Goal: Task Accomplishment & Management: Manage account settings

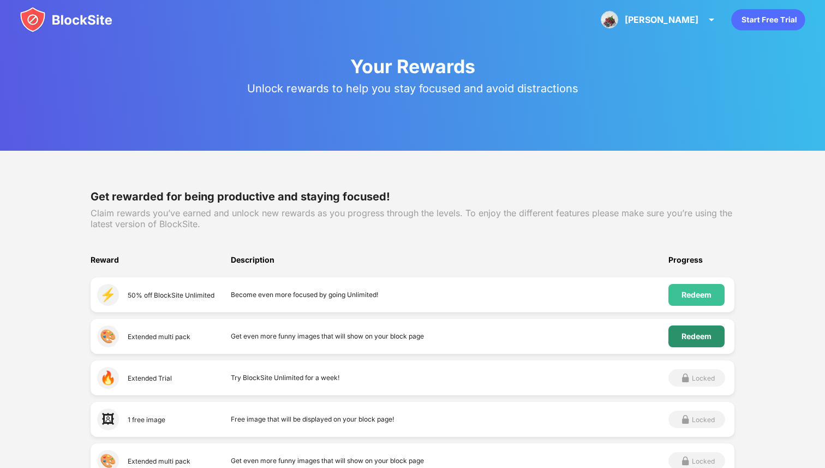
click at [701, 337] on div "Redeem" at bounding box center [697, 336] width 30 height 9
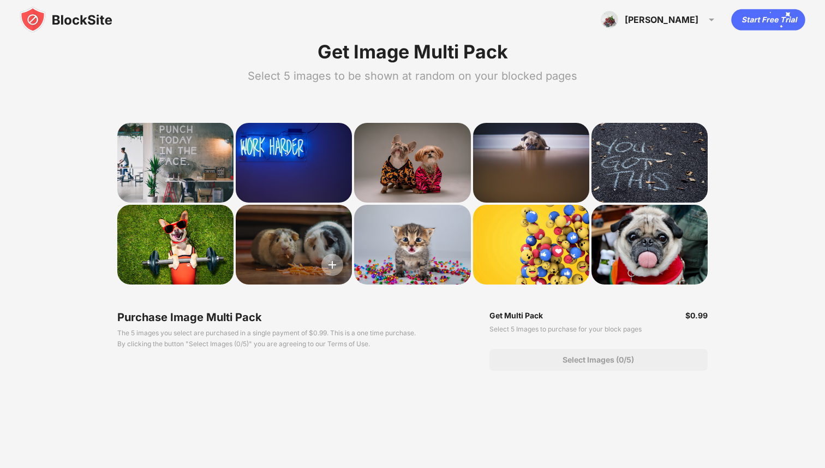
click at [336, 261] on img at bounding box center [333, 265] width 22 height 22
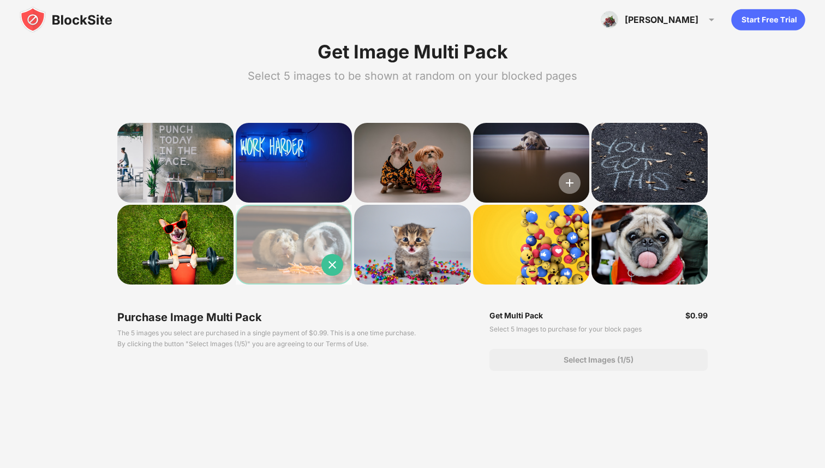
click at [573, 178] on img at bounding box center [570, 183] width 22 height 22
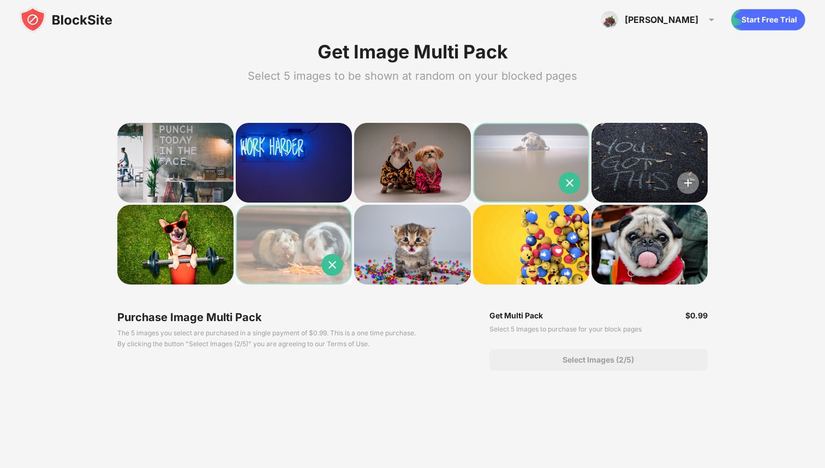
click at [692, 179] on img at bounding box center [688, 183] width 22 height 22
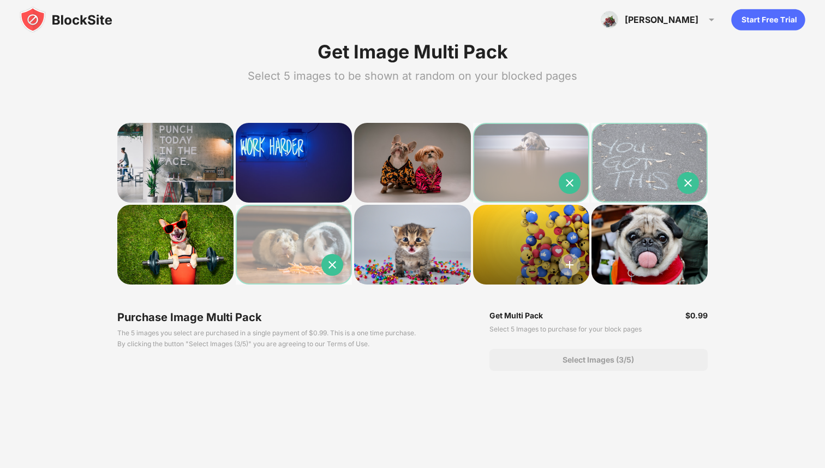
click at [570, 270] on img at bounding box center [570, 265] width 22 height 22
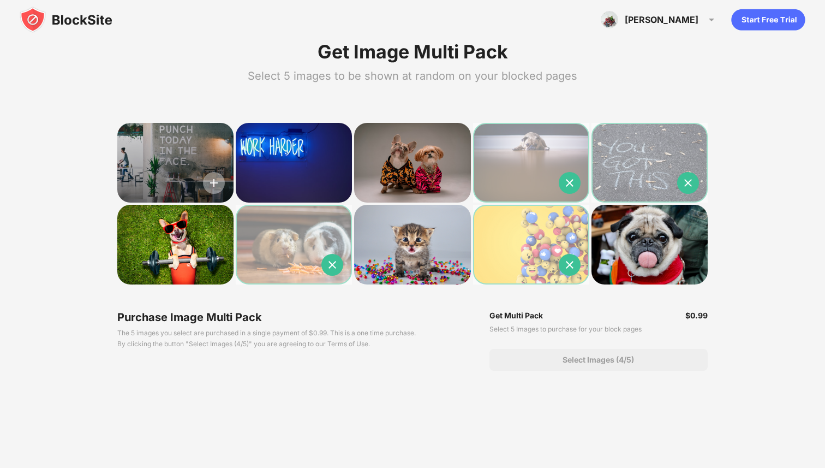
click at [221, 188] on img at bounding box center [214, 183] width 22 height 22
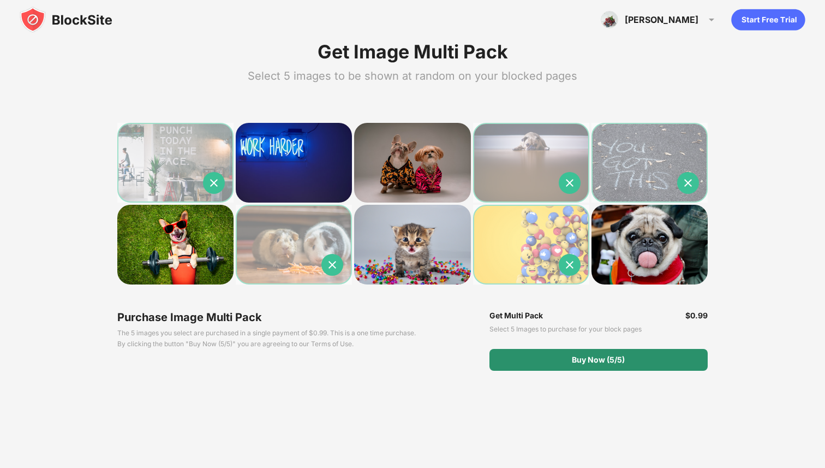
click at [522, 354] on div "Buy Now (5/5)" at bounding box center [599, 360] width 218 height 22
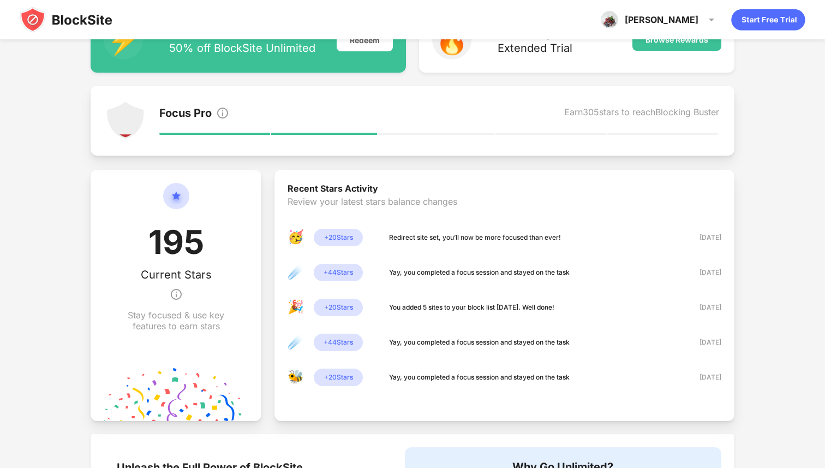
scroll to position [168, 0]
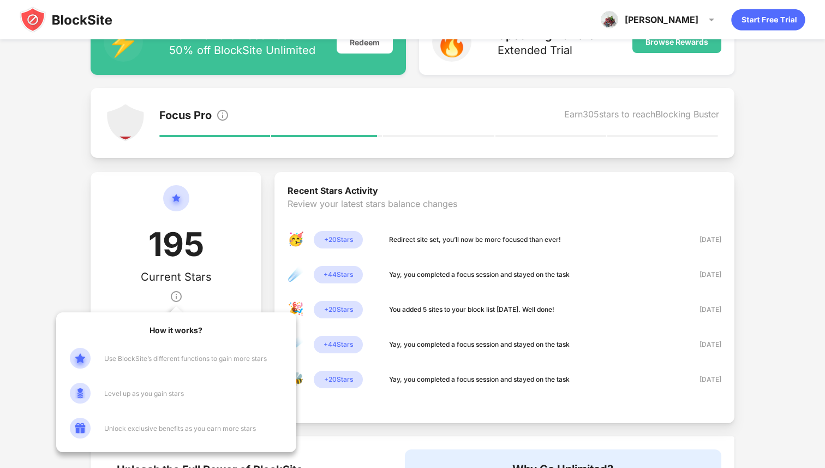
click at [180, 299] on img at bounding box center [176, 296] width 13 height 26
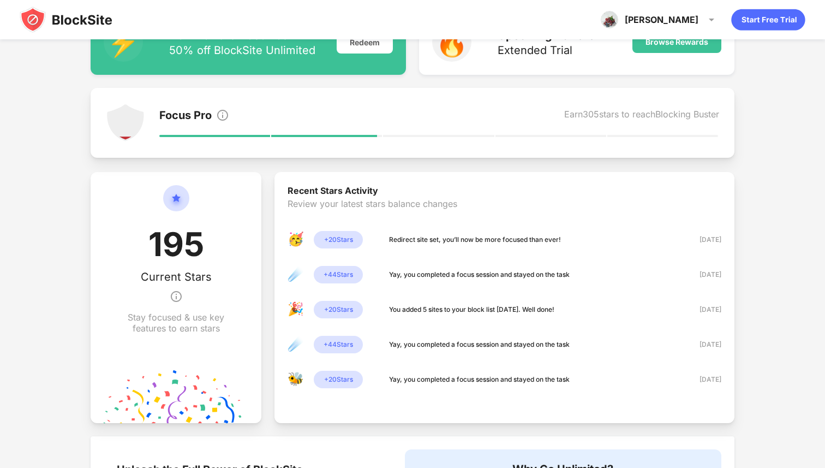
click at [252, 243] on div "195 Current Stars Stay focused & use key features to earn stars" at bounding box center [176, 297] width 171 height 251
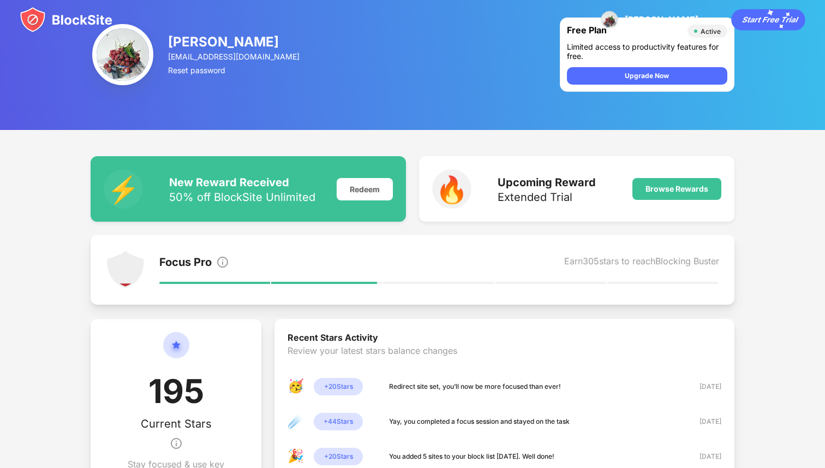
scroll to position [0, 0]
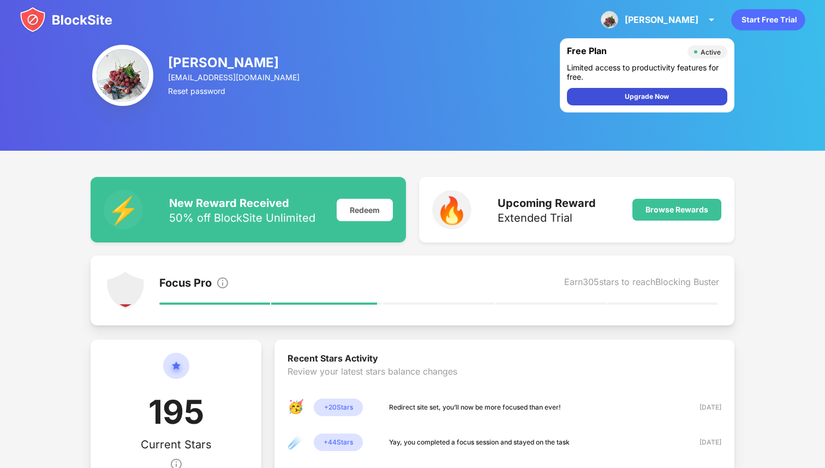
click at [608, 89] on div "Upgrade Now" at bounding box center [647, 96] width 160 height 17
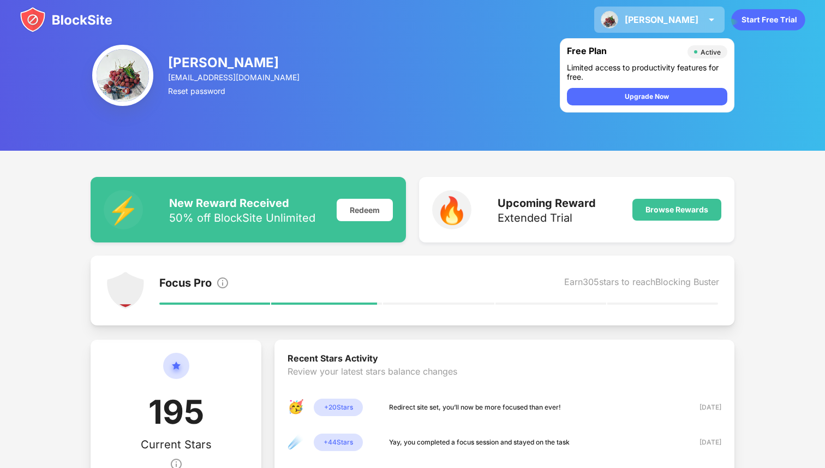
click at [688, 21] on div "[PERSON_NAME]" at bounding box center [662, 19] width 74 height 11
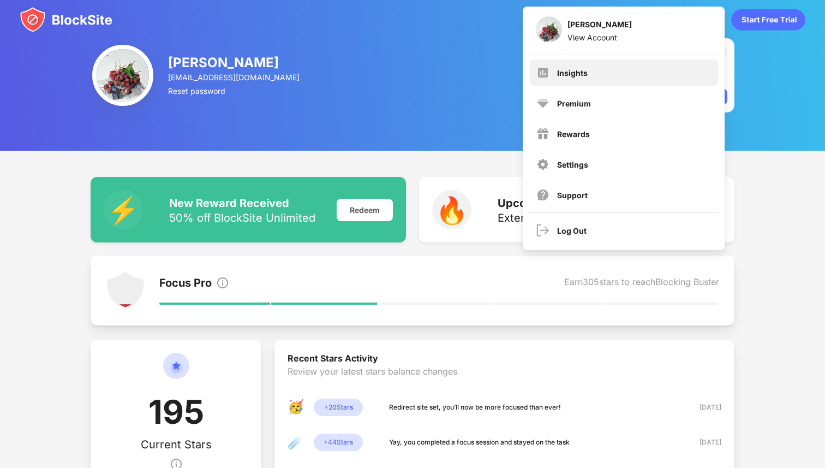
click at [643, 79] on div "Insights" at bounding box center [624, 72] width 188 height 26
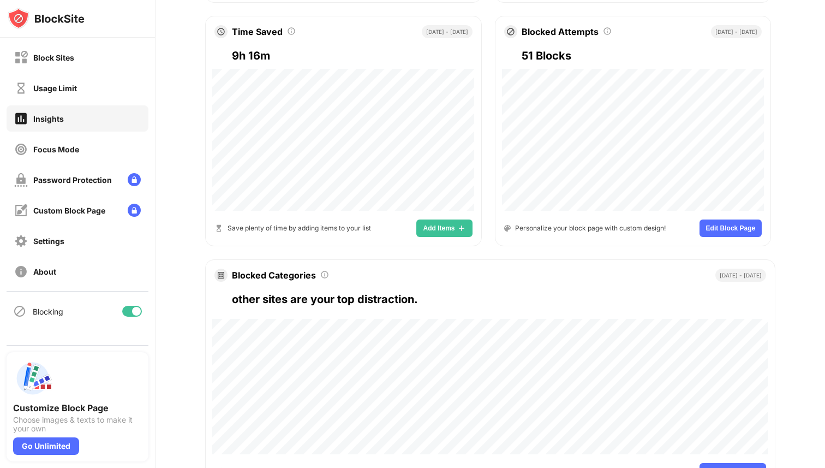
scroll to position [433, 0]
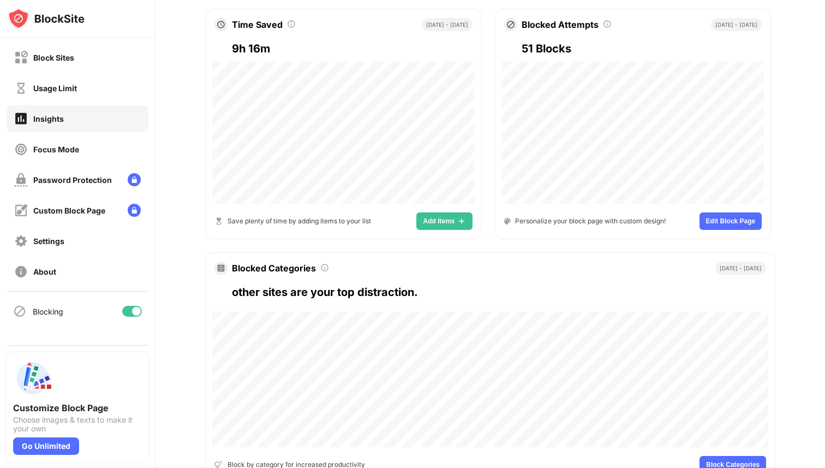
click at [719, 221] on span "Edit Block Page" at bounding box center [731, 221] width 50 height 7
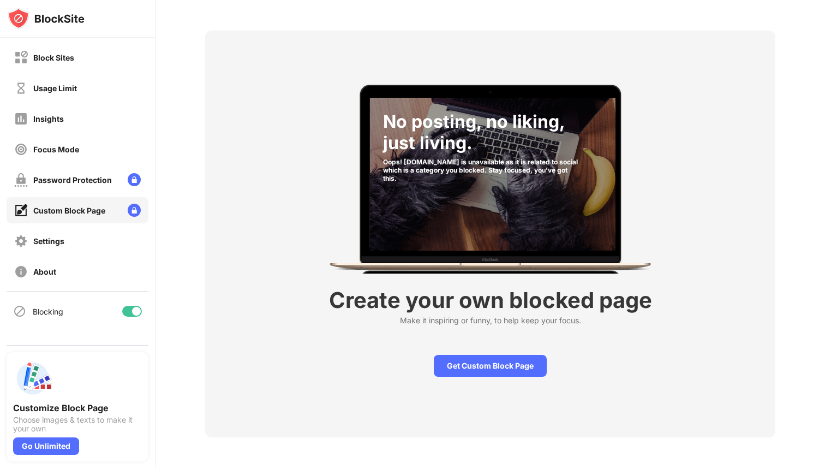
scroll to position [38, 0]
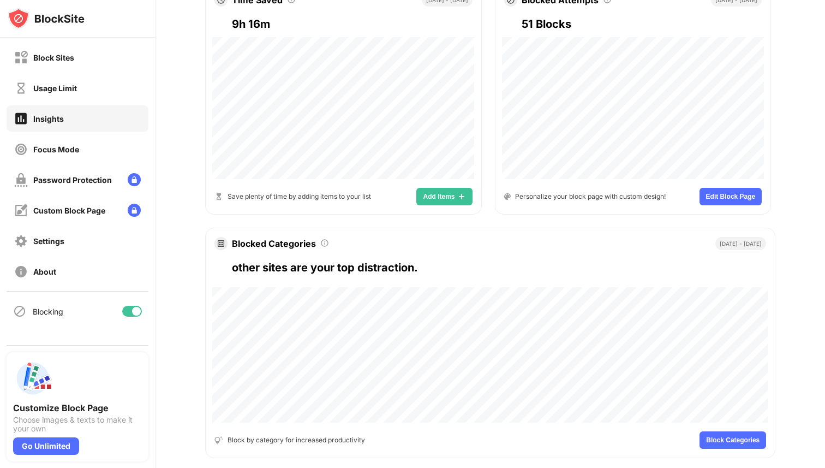
scroll to position [478, 0]
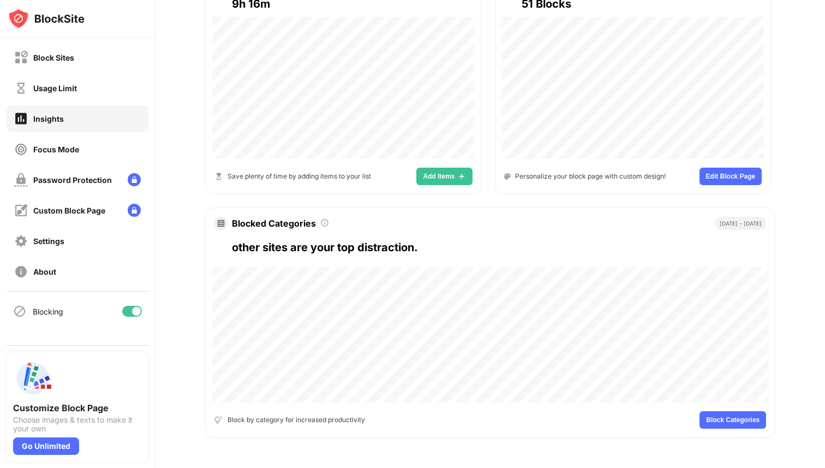
click at [719, 415] on button "Block Categories" at bounding box center [733, 419] width 67 height 17
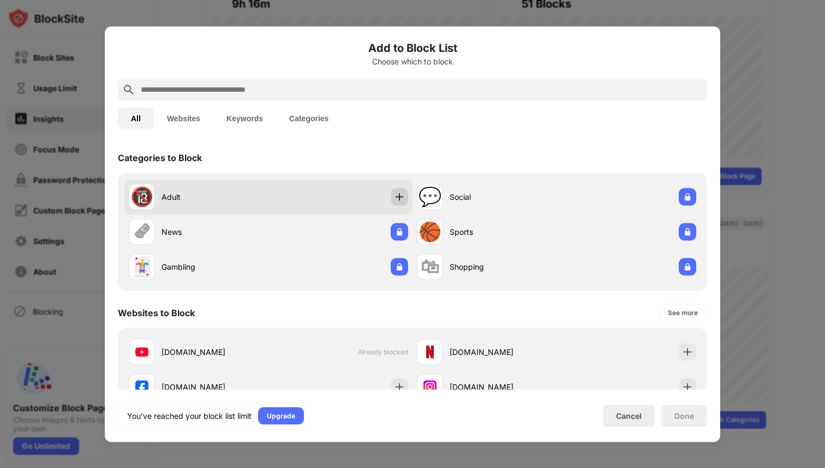
click at [400, 204] on div at bounding box center [399, 196] width 17 height 17
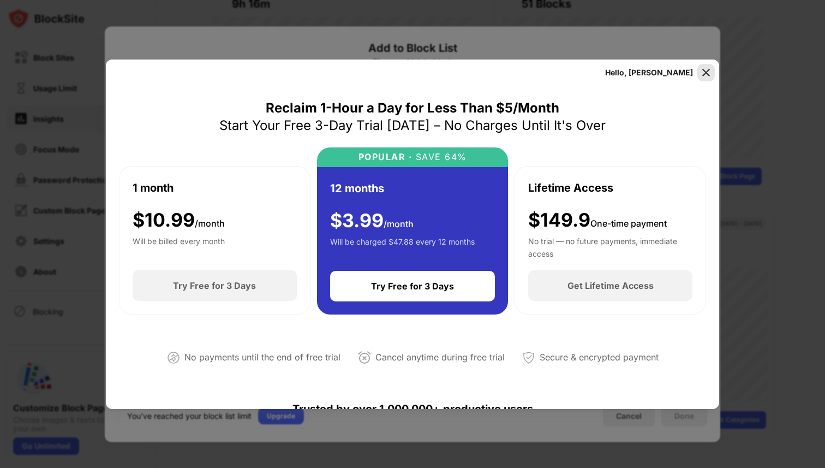
click at [707, 73] on img at bounding box center [706, 72] width 11 height 11
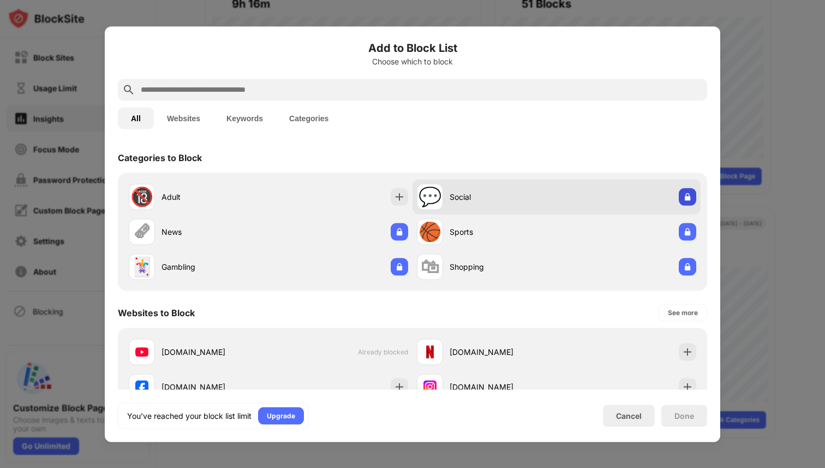
click at [687, 192] on img at bounding box center [687, 196] width 11 height 11
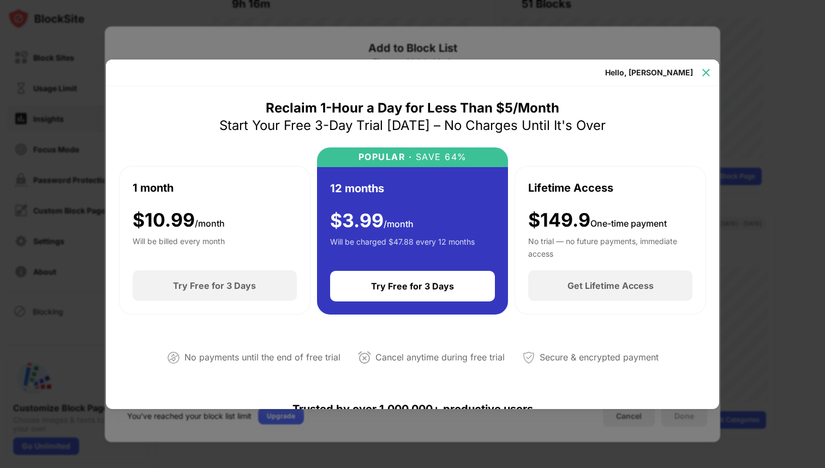
click at [708, 75] on img at bounding box center [706, 72] width 11 height 11
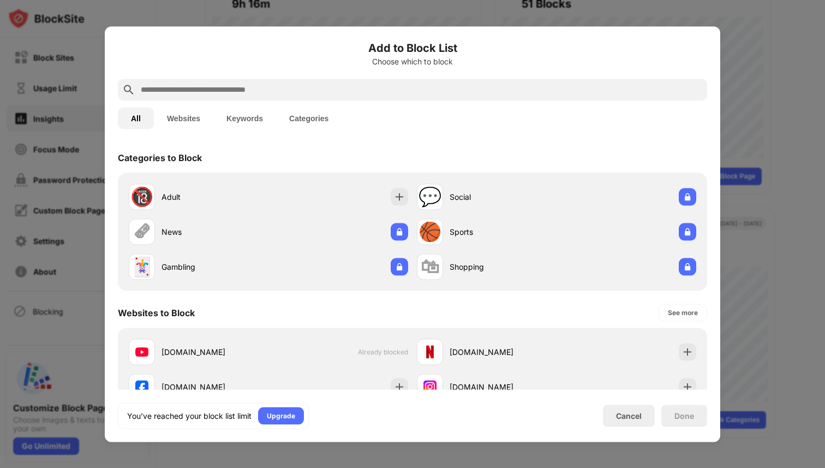
click at [309, 126] on button "Categories" at bounding box center [309, 118] width 66 height 22
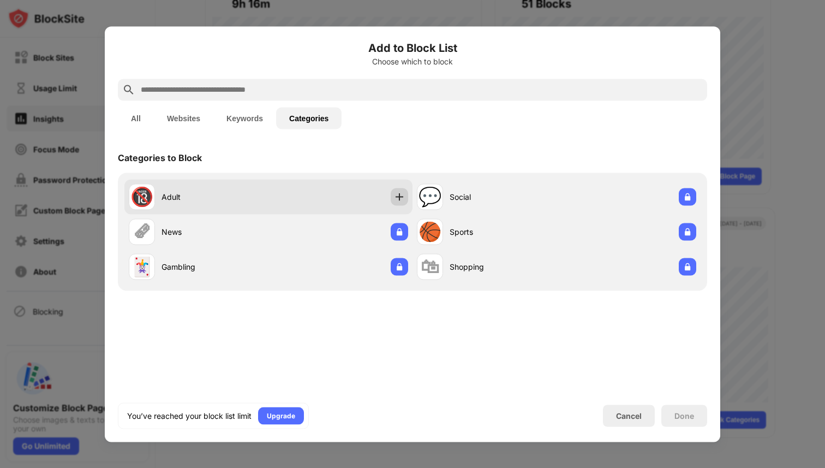
click at [400, 195] on img at bounding box center [399, 196] width 11 height 11
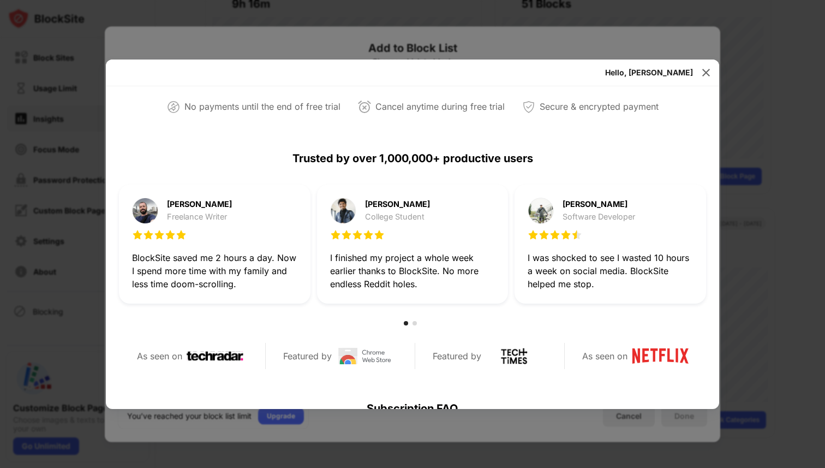
scroll to position [273, 0]
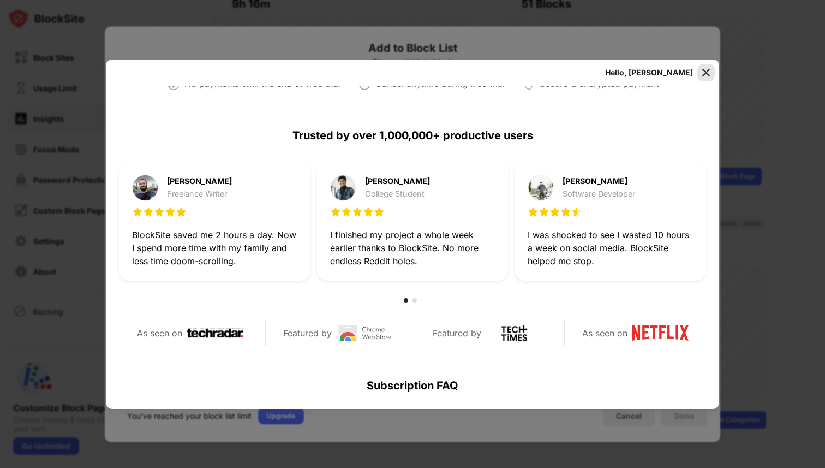
click at [704, 73] on img at bounding box center [706, 72] width 11 height 11
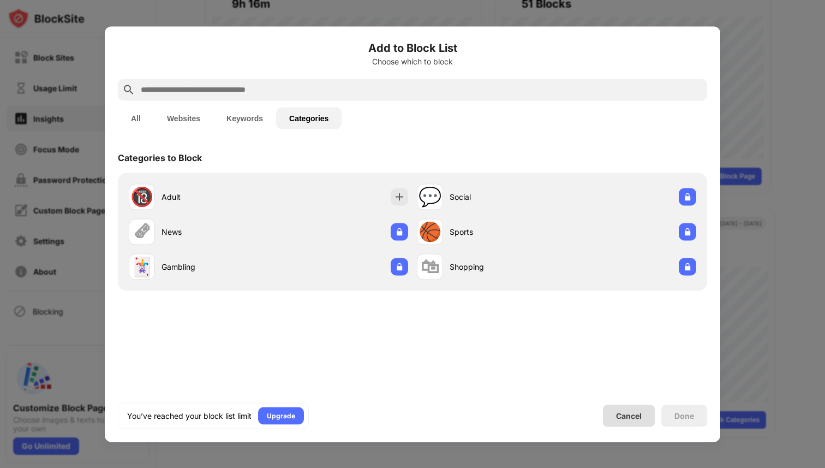
click at [631, 414] on div "Cancel" at bounding box center [629, 415] width 26 height 9
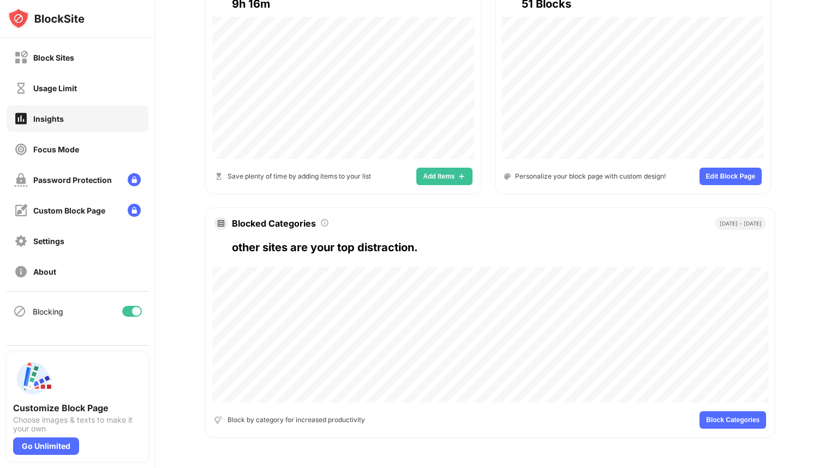
click at [138, 311] on div at bounding box center [136, 311] width 9 height 9
click at [138, 311] on div at bounding box center [132, 311] width 20 height 11
click at [105, 276] on div "About" at bounding box center [78, 271] width 142 height 26
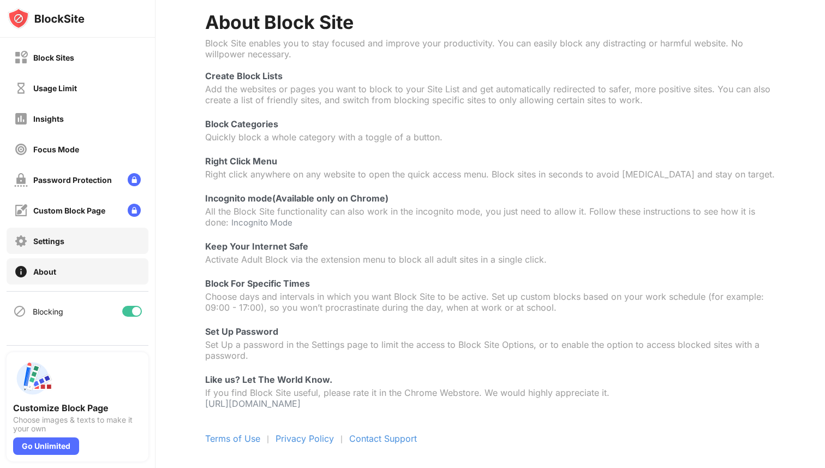
click at [99, 241] on div "Settings" at bounding box center [78, 241] width 142 height 26
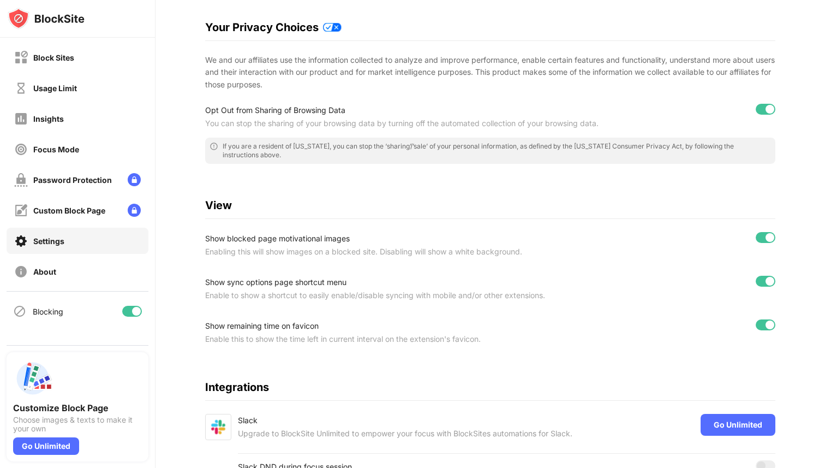
scroll to position [275, 0]
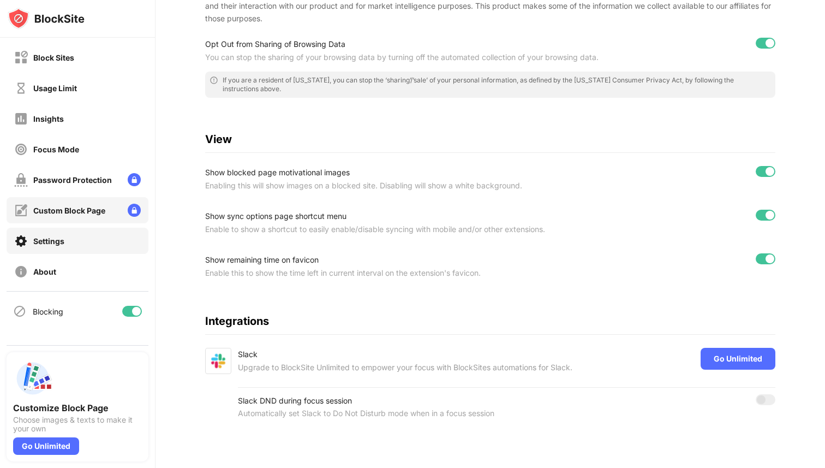
click at [147, 215] on div "Custom Block Page" at bounding box center [78, 210] width 142 height 26
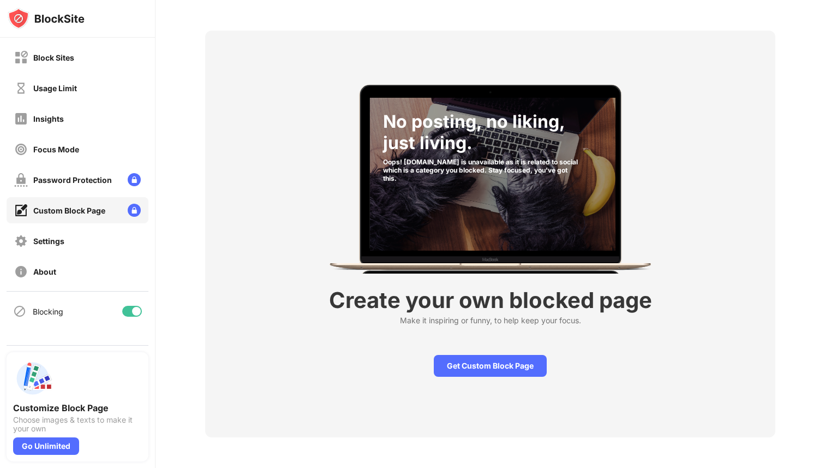
scroll to position [38, 0]
click at [146, 186] on div "Password Protection" at bounding box center [78, 179] width 142 height 26
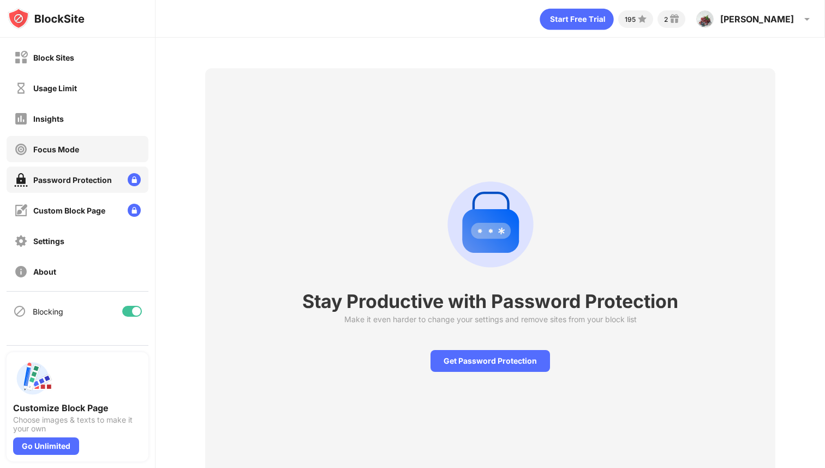
click at [136, 156] on div "Focus Mode" at bounding box center [78, 149] width 142 height 26
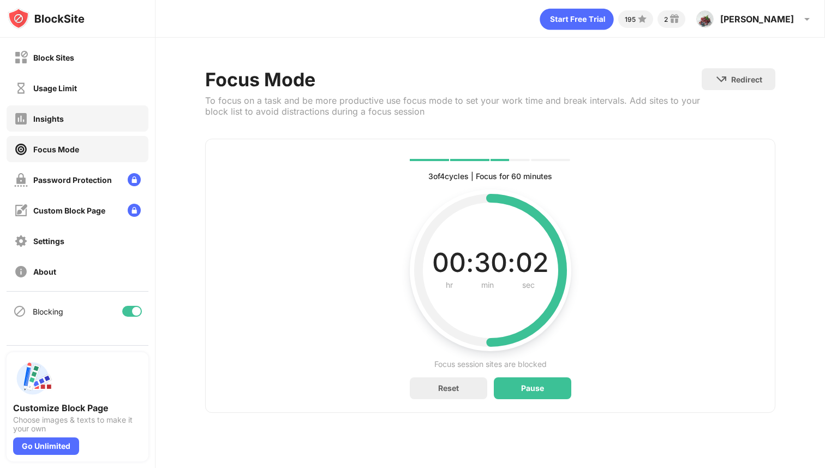
click at [145, 112] on div "Insights" at bounding box center [78, 118] width 142 height 26
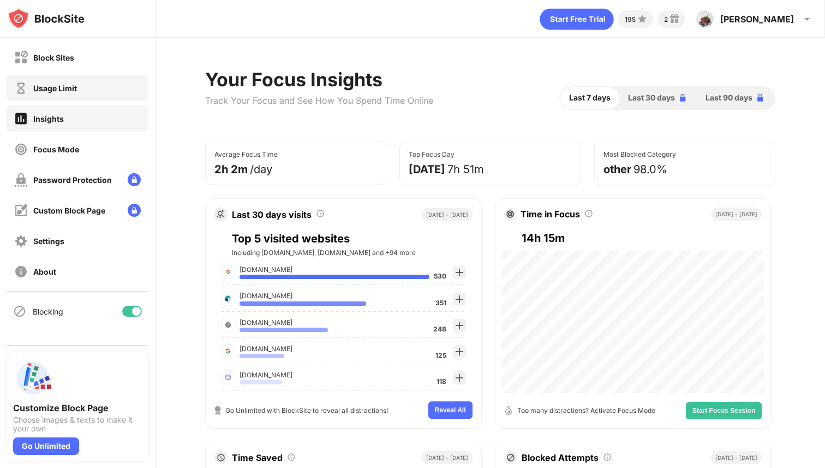
click at [144, 89] on div "Usage Limit" at bounding box center [78, 88] width 142 height 26
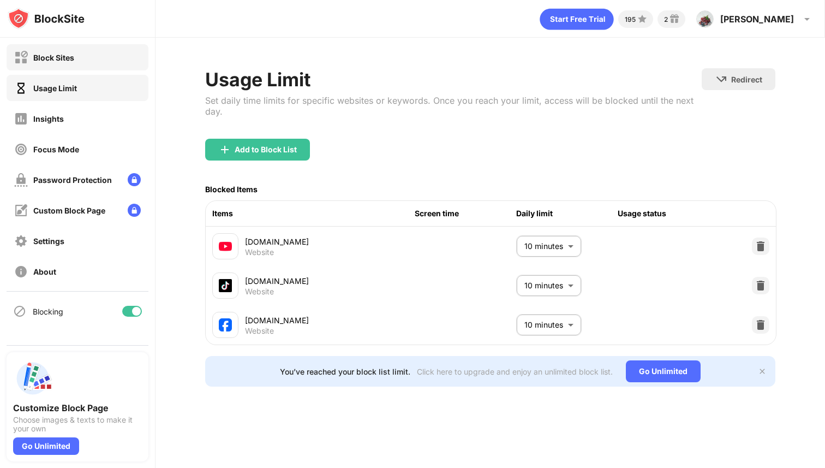
click at [141, 67] on div "Block Sites" at bounding box center [78, 57] width 142 height 26
